Goal: Task Accomplishment & Management: Use online tool/utility

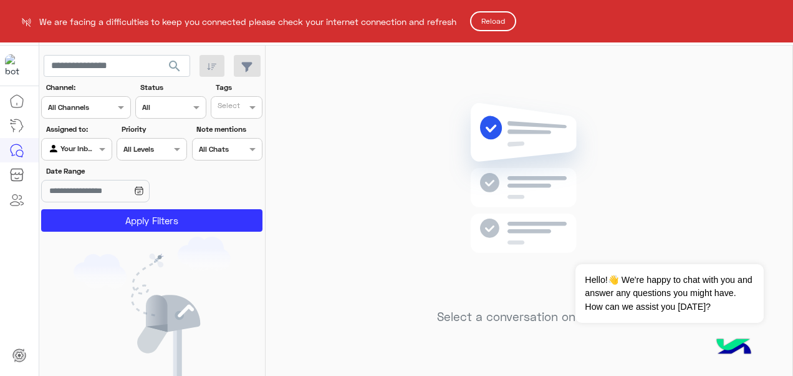
click at [502, 25] on button "Reload" at bounding box center [493, 21] width 46 height 20
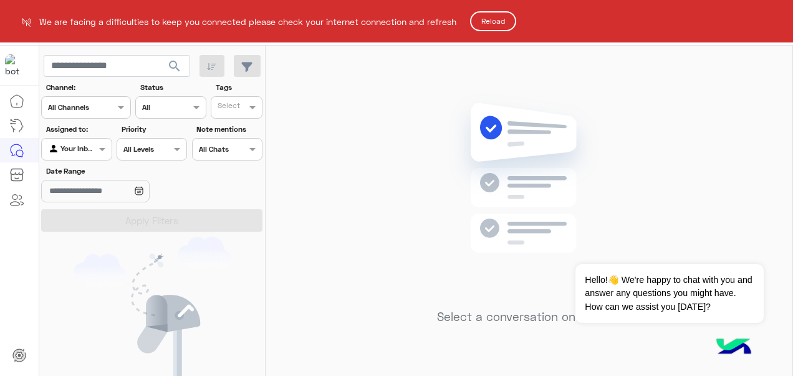
click at [482, 17] on button "Reload" at bounding box center [493, 21] width 46 height 20
click at [494, 31] on button "Reload" at bounding box center [493, 21] width 46 height 20
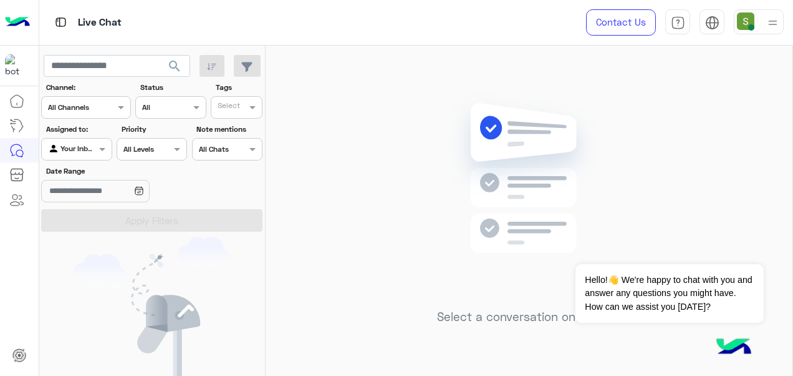
click at [780, 24] on img at bounding box center [773, 23] width 16 height 16
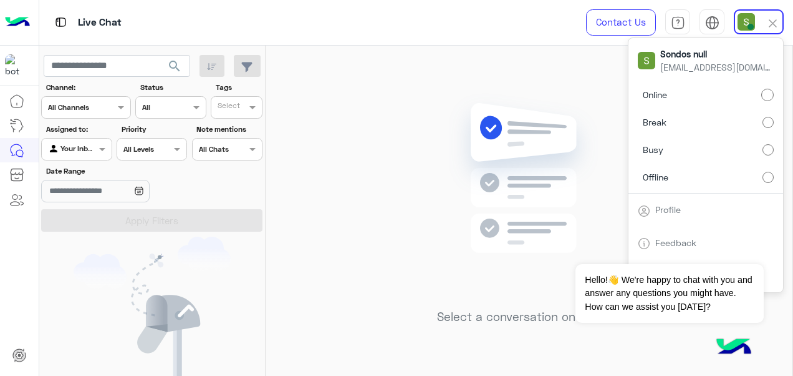
click at [746, 178] on label "Offline" at bounding box center [706, 176] width 136 height 22
